Goal: Check status: Check status

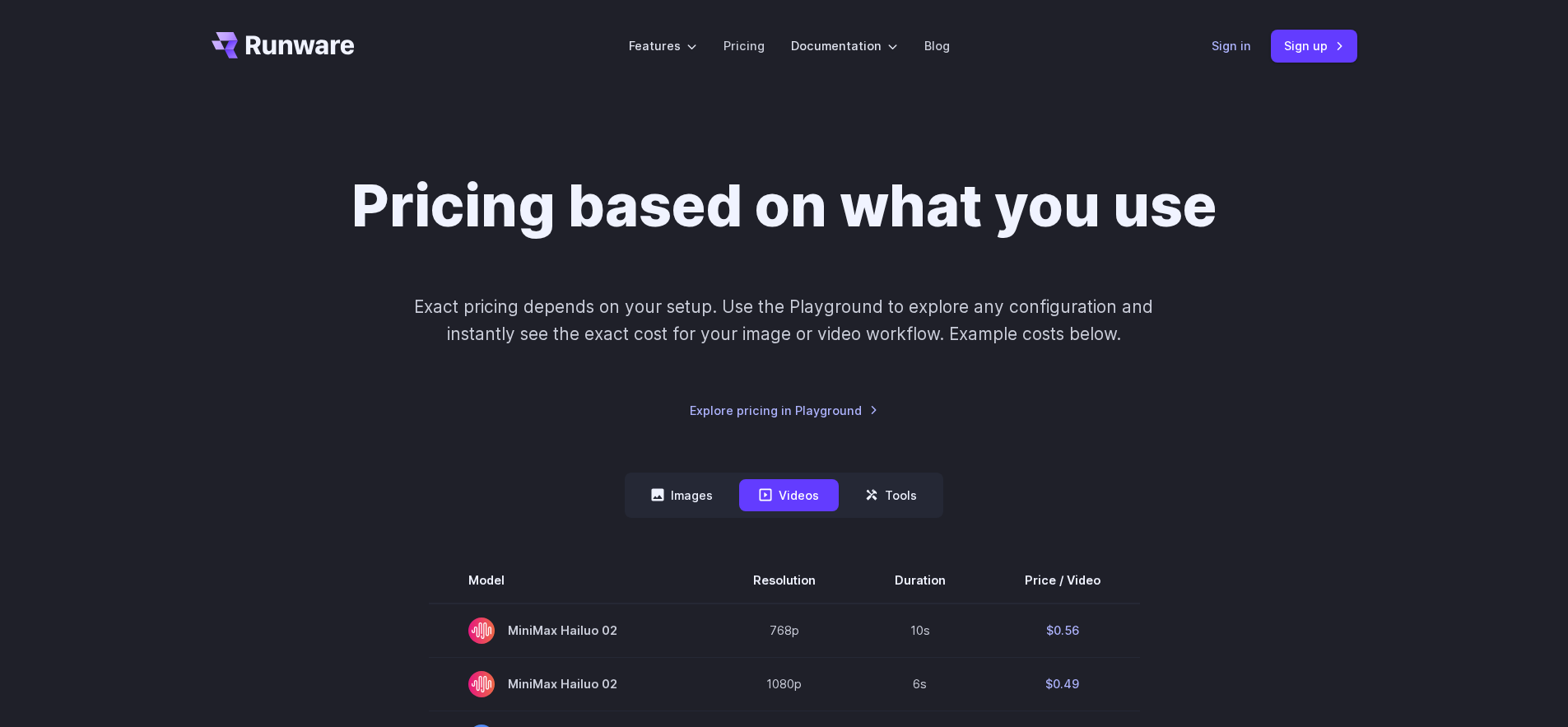
click at [1228, 44] on link "Sign in" at bounding box center [1231, 45] width 39 height 19
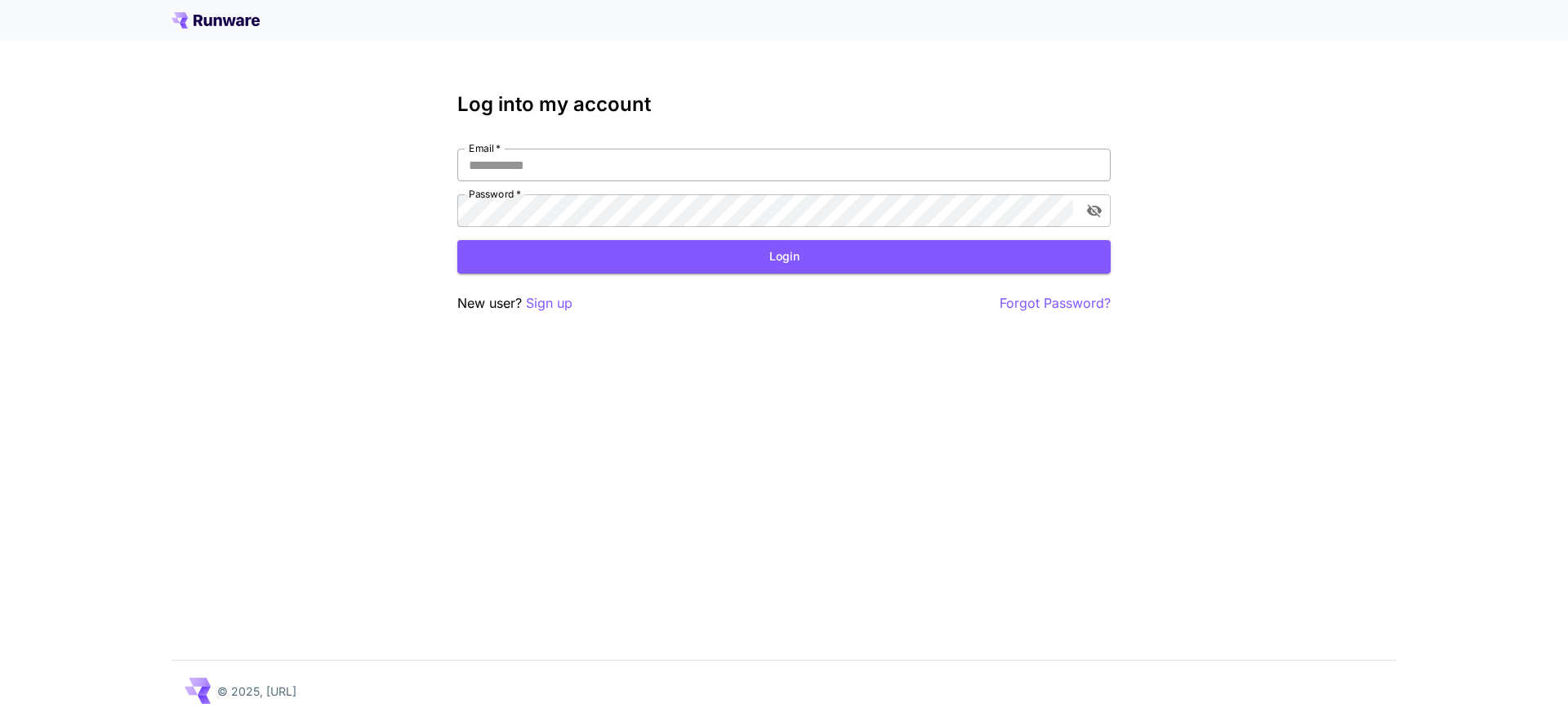
click at [742, 167] on input "Email   *" at bounding box center [784, 164] width 654 height 32
type input "**********"
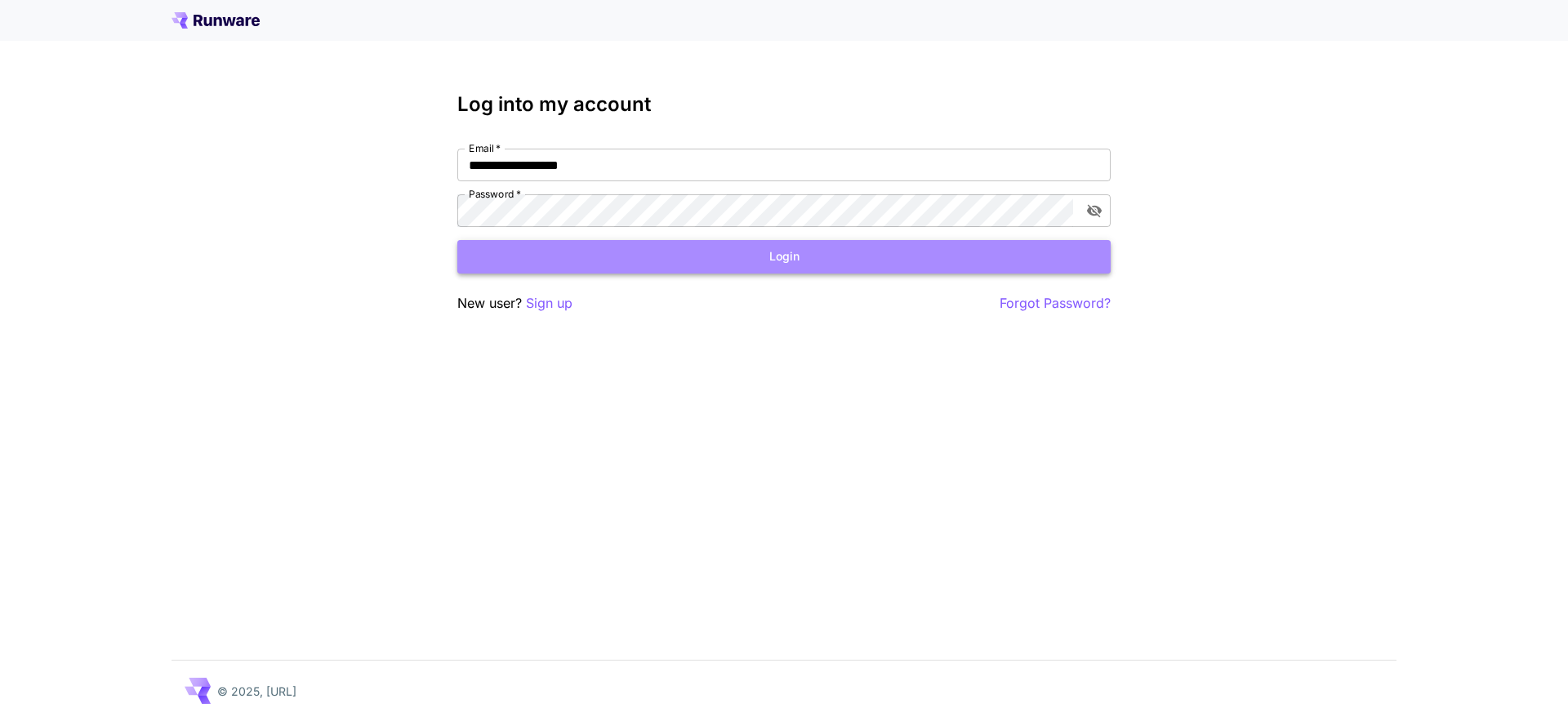
click at [811, 265] on button "Login" at bounding box center [784, 257] width 654 height 33
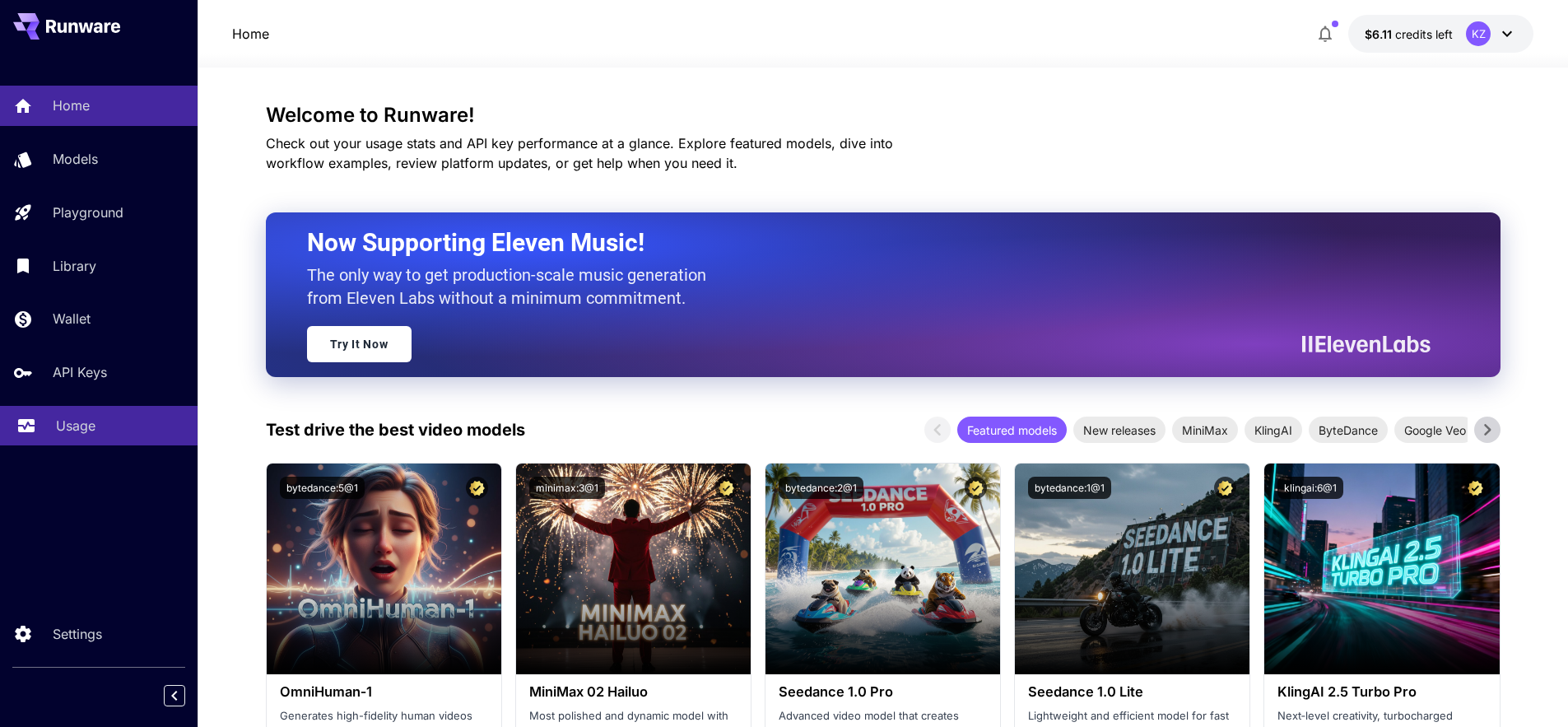
click at [94, 430] on p "Usage" at bounding box center [76, 426] width 39 height 20
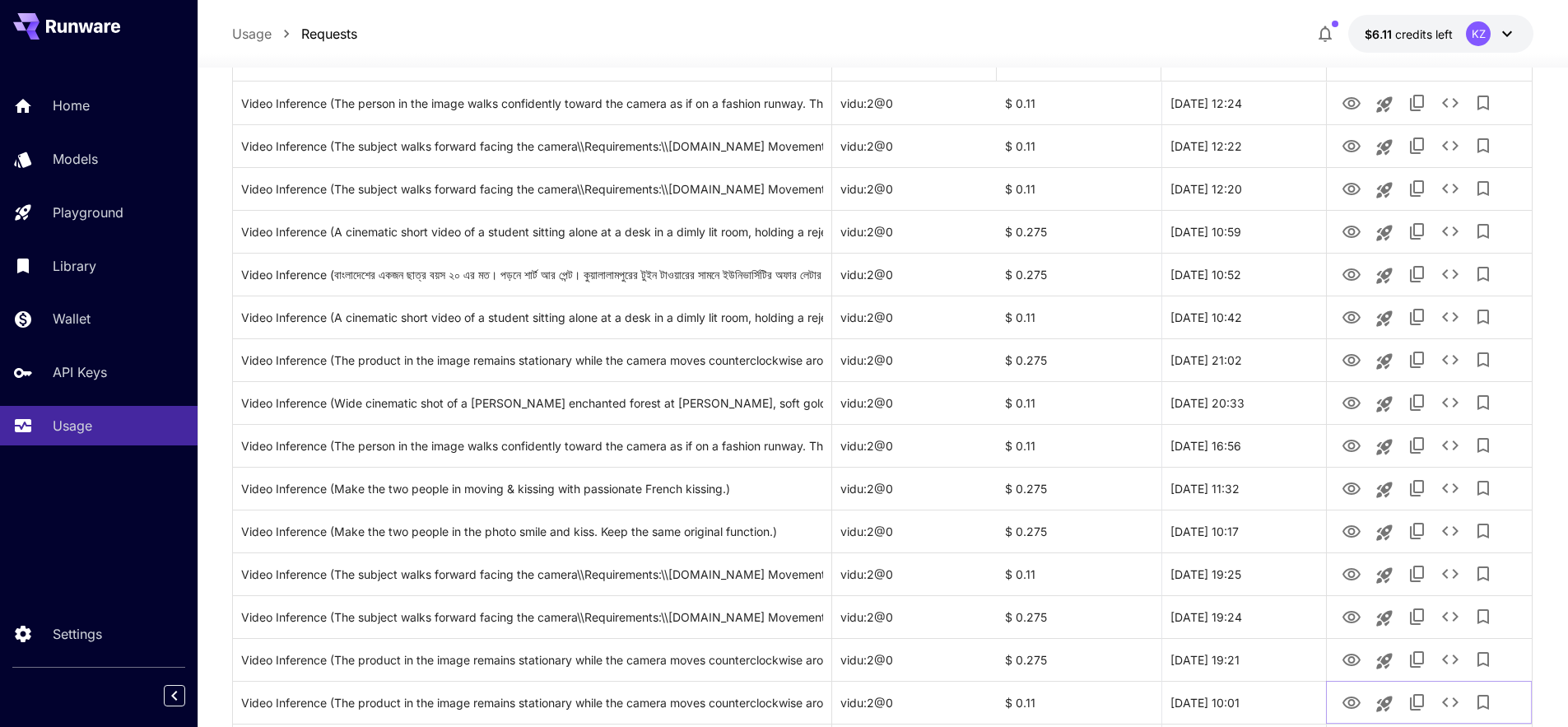
scroll to position [252, 0]
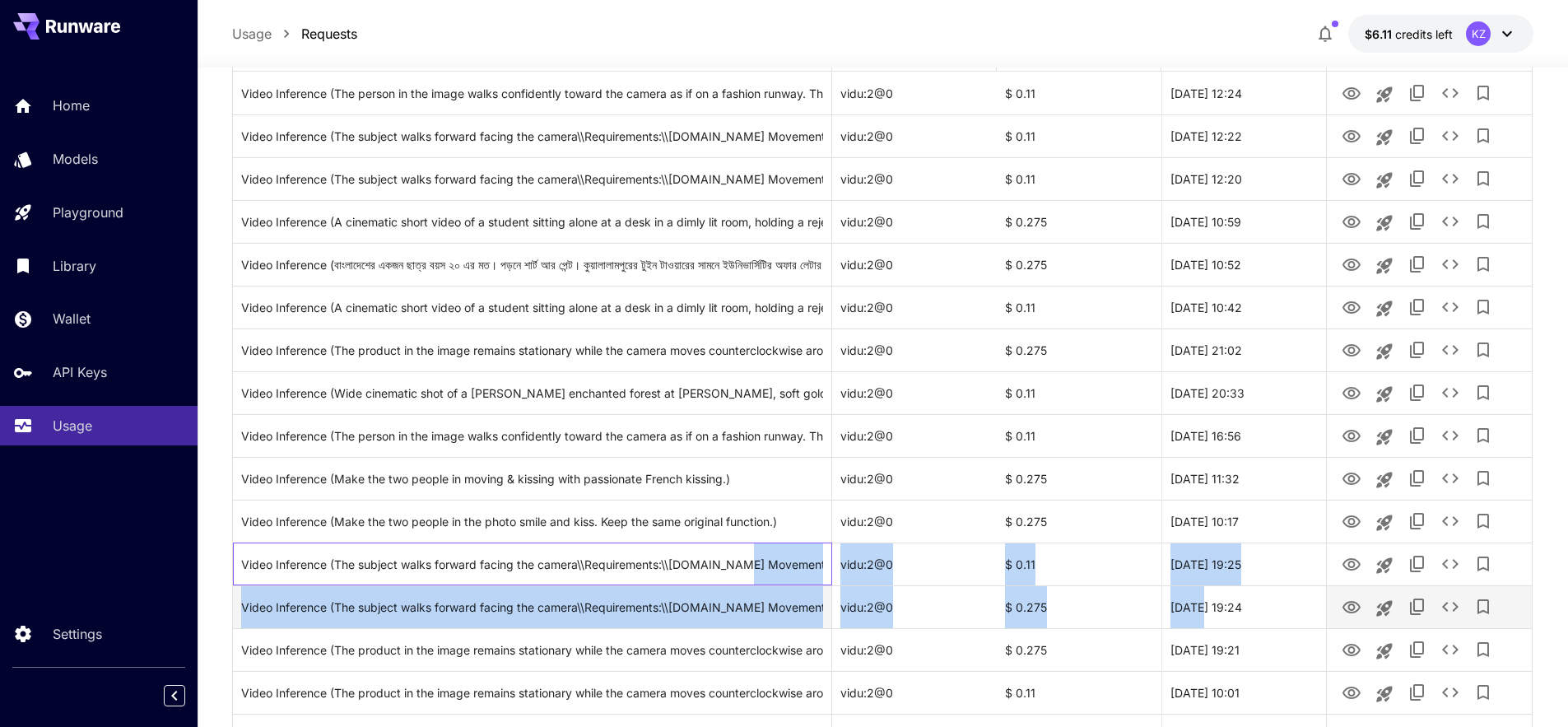
drag, startPoint x: 744, startPoint y: 564, endPoint x: 1200, endPoint y: 586, distance: 456.5
click at [1200, 586] on div "[DATE] 19:24" at bounding box center [1243, 606] width 164 height 42
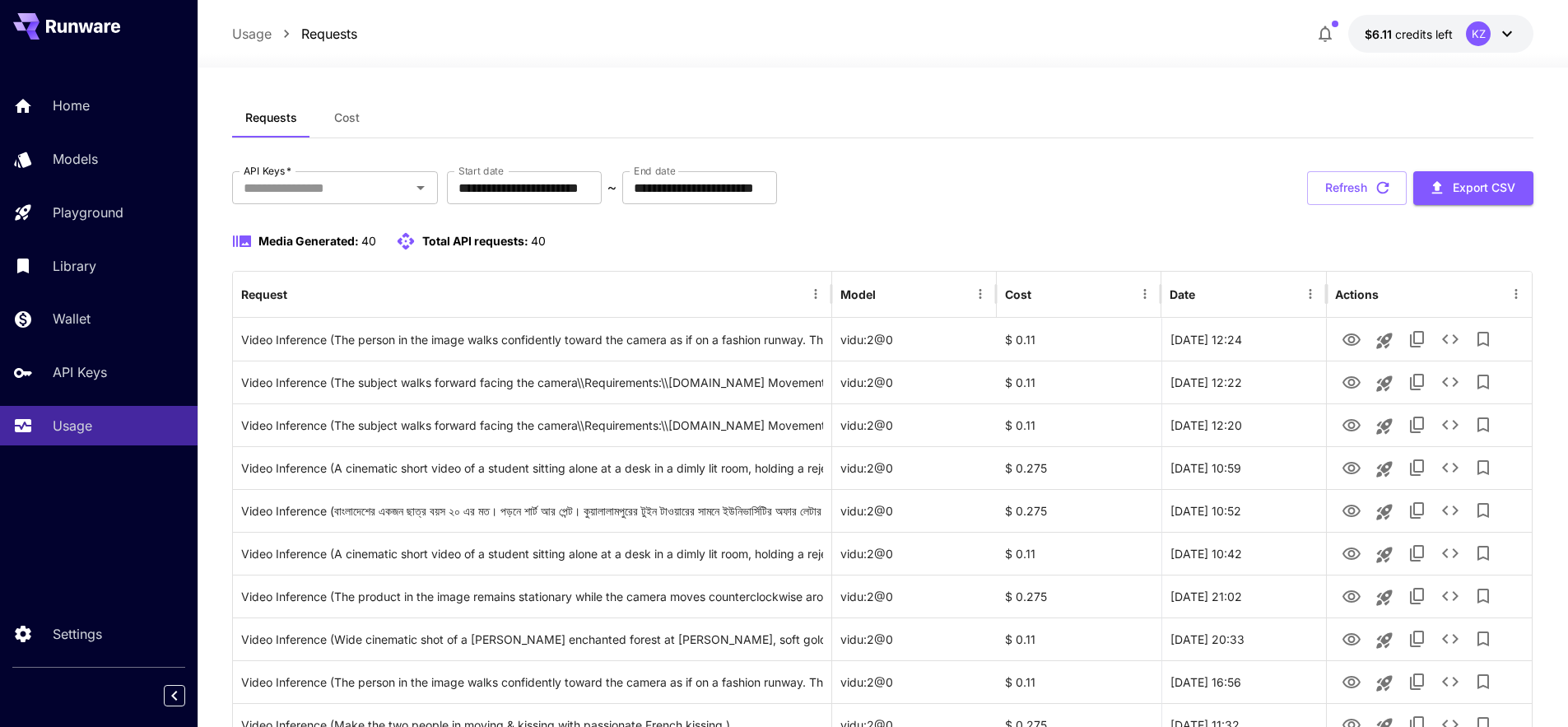
scroll to position [0, 0]
